Goal: Find specific page/section: Find specific page/section

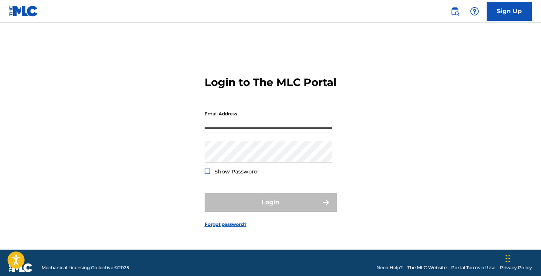
type input "[EMAIL_ADDRESS][DOMAIN_NAME]"
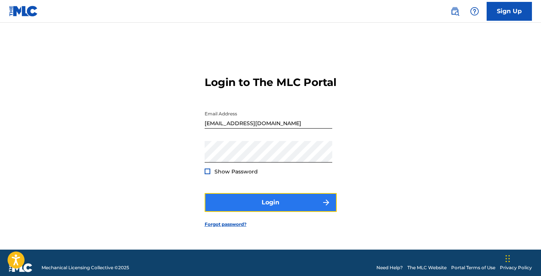
click at [270, 205] on button "Login" at bounding box center [271, 202] width 132 height 19
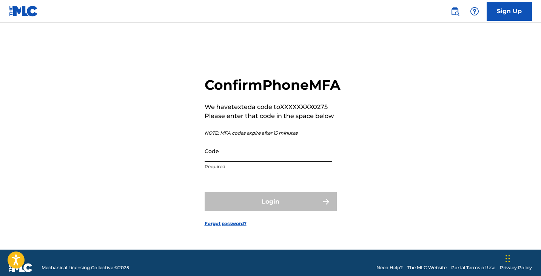
click at [260, 162] on input "Code" at bounding box center [269, 151] width 128 height 22
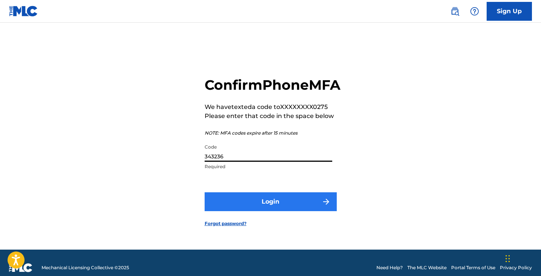
type input "343236"
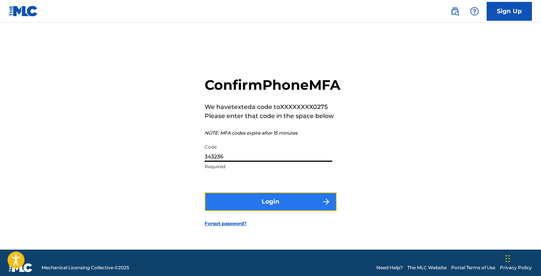
click at [268, 206] on button "Login" at bounding box center [271, 202] width 132 height 19
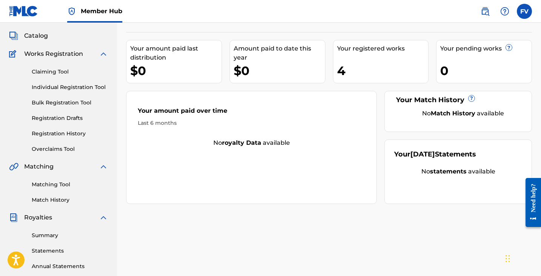
scroll to position [42, 0]
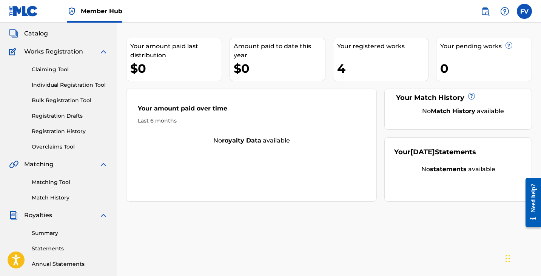
click at [235, 139] on strong "royalty data" at bounding box center [241, 140] width 39 height 7
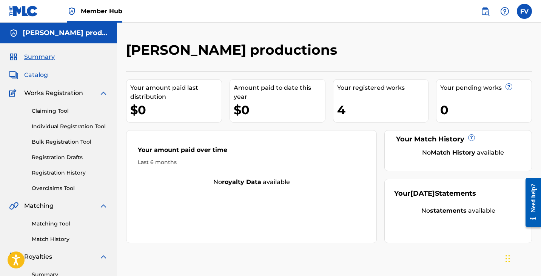
click at [37, 76] on span "Catalog" at bounding box center [36, 75] width 24 height 9
